Goal: Check status: Check status

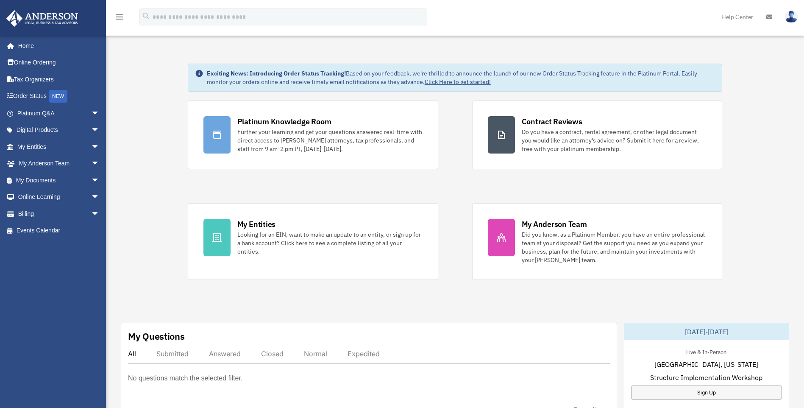
click at [787, 14] on img at bounding box center [791, 17] width 13 height 12
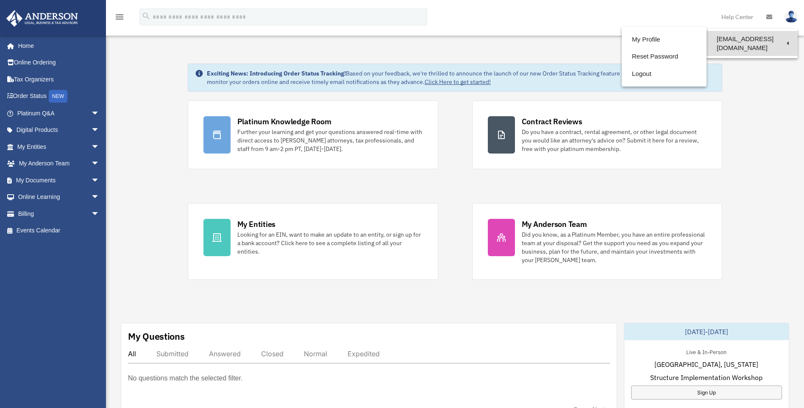
click at [766, 38] on link "[EMAIL_ADDRESS][DOMAIN_NAME]" at bounding box center [751, 43] width 91 height 25
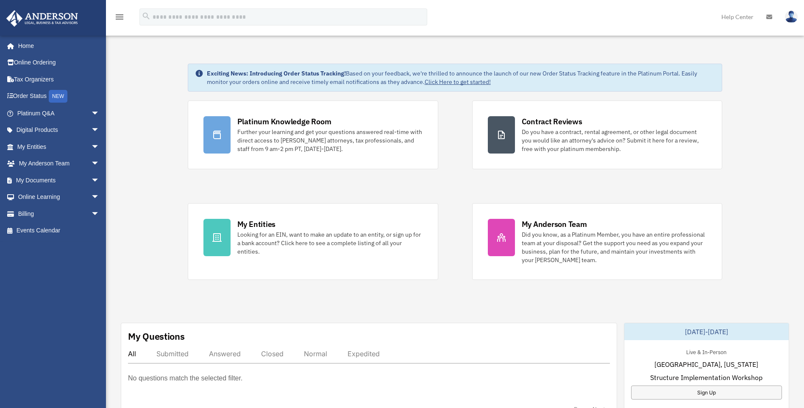
click at [786, 19] on img at bounding box center [791, 17] width 13 height 12
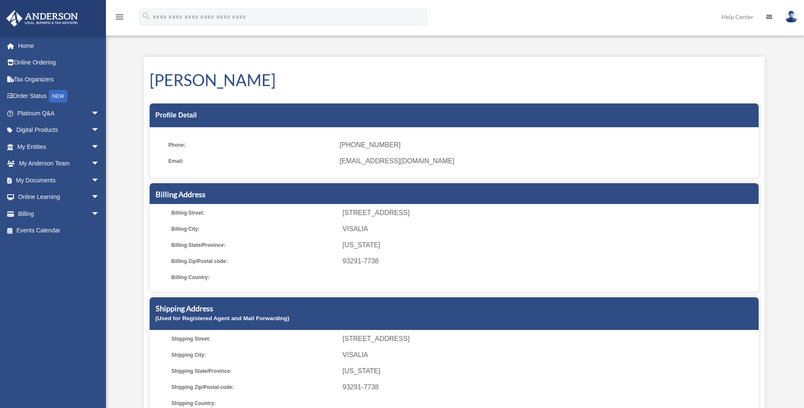
click at [631, 39] on div "My Profile [EMAIL_ADDRESS][DOMAIN_NAME] Sign Out [EMAIL_ADDRESS][DOMAIN_NAME] H…" at bounding box center [402, 232] width 804 height 401
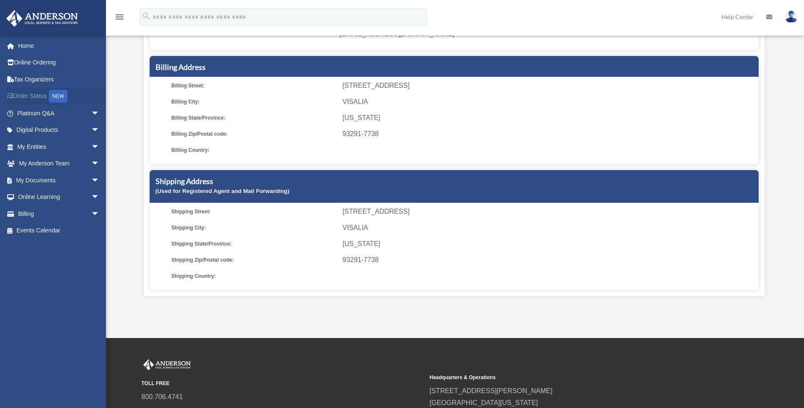
click at [51, 89] on link "Order Status NEW" at bounding box center [59, 96] width 106 height 17
click at [60, 100] on div "NEW" at bounding box center [58, 96] width 19 height 13
click at [44, 80] on link "Tax Organizers" at bounding box center [59, 79] width 106 height 17
